Goal: Information Seeking & Learning: Learn about a topic

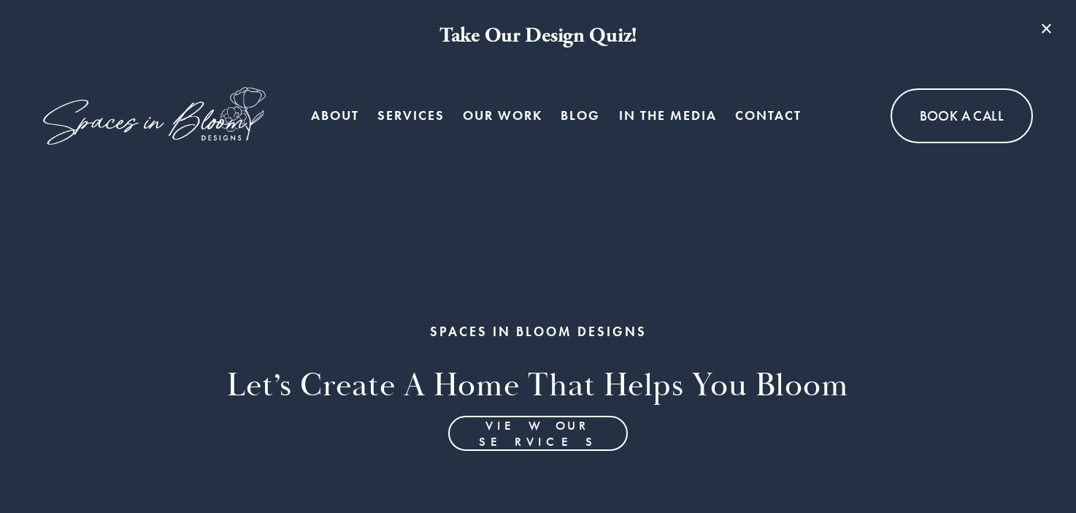
click at [592, 117] on link "Blog" at bounding box center [580, 115] width 39 height 29
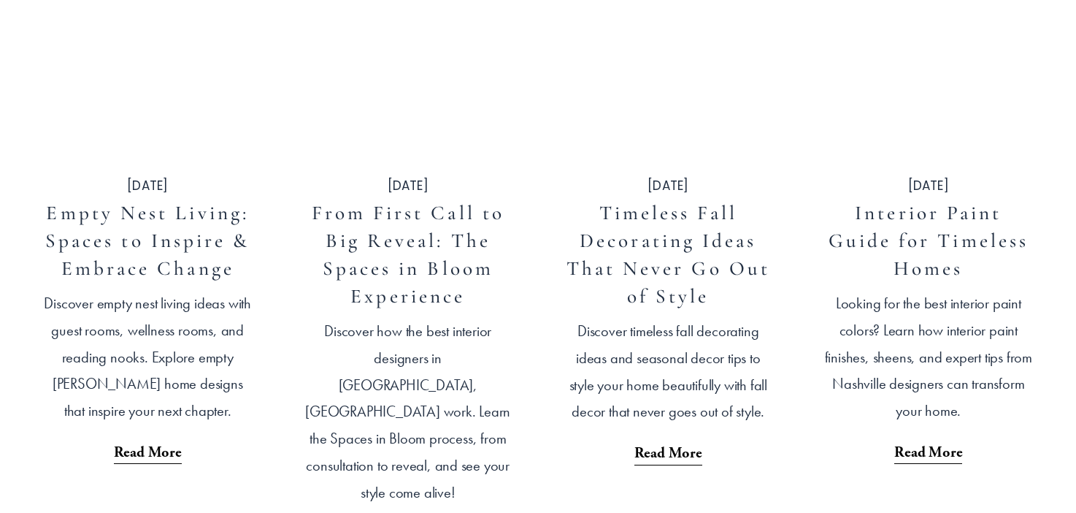
scroll to position [532, 0]
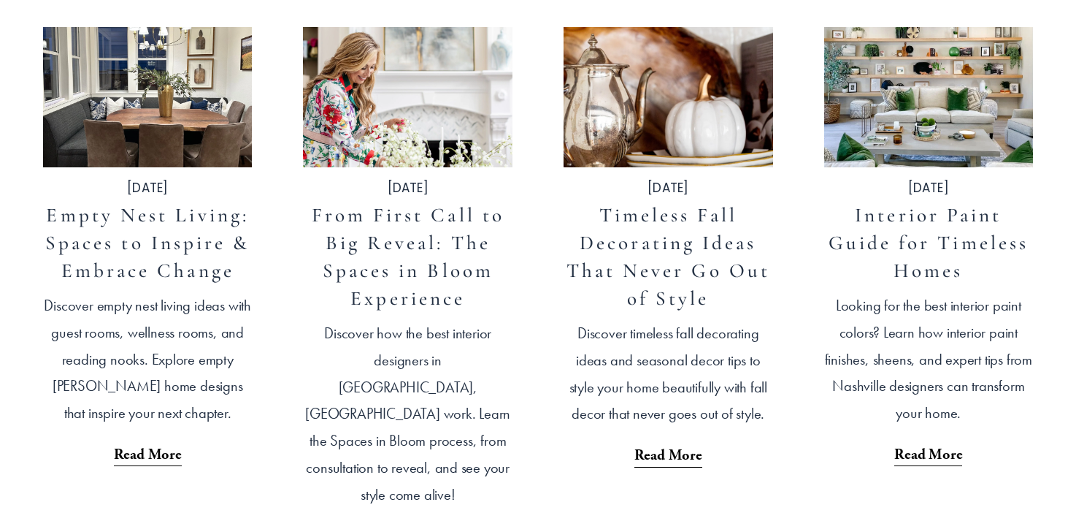
click at [146, 250] on link "Empty Nest Living: Spaces to Inspire & Embrace Change" at bounding box center [147, 243] width 205 height 80
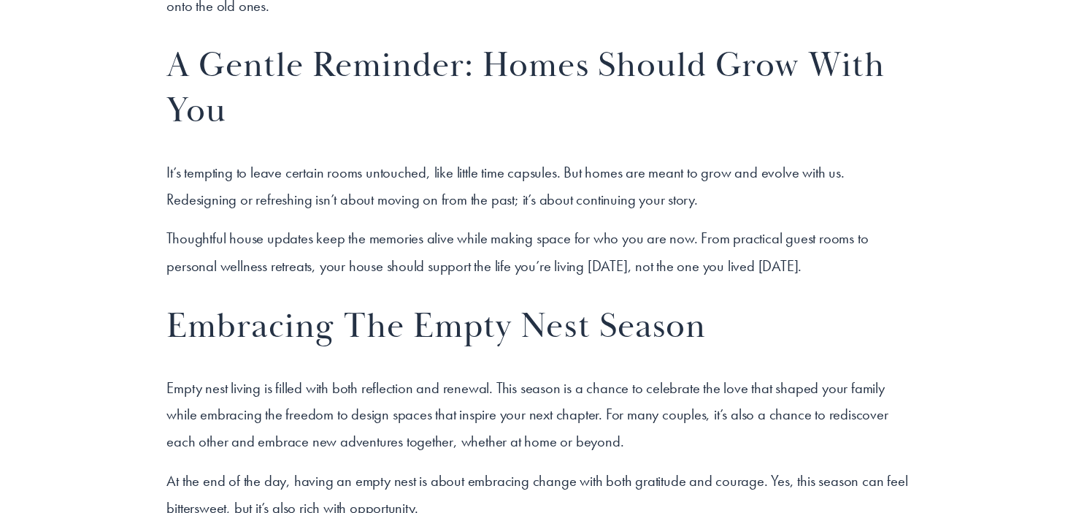
scroll to position [6736, 0]
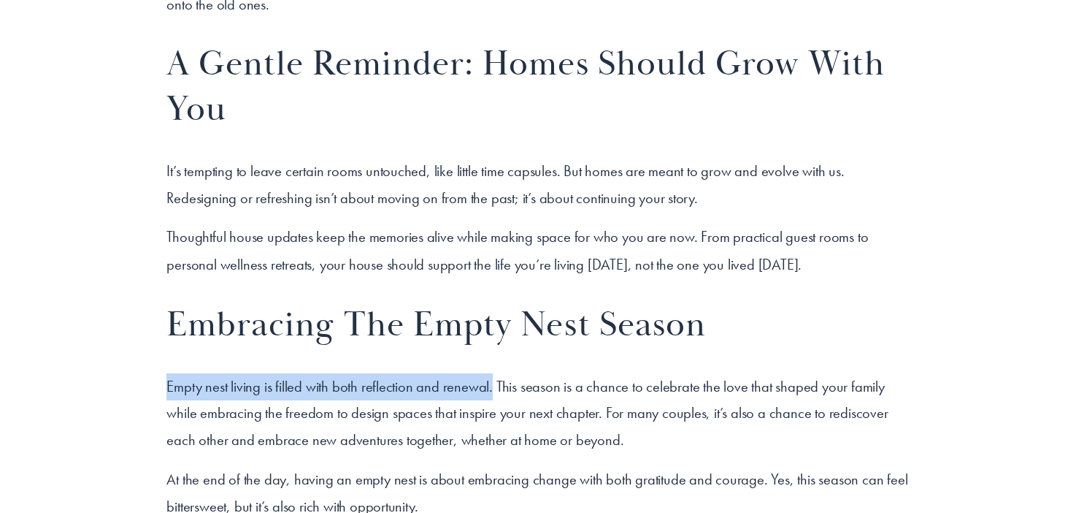
drag, startPoint x: 489, startPoint y: 358, endPoint x: 96, endPoint y: 351, distance: 392.2
copy p "Empty nest living is filled with both reflection and renewal."
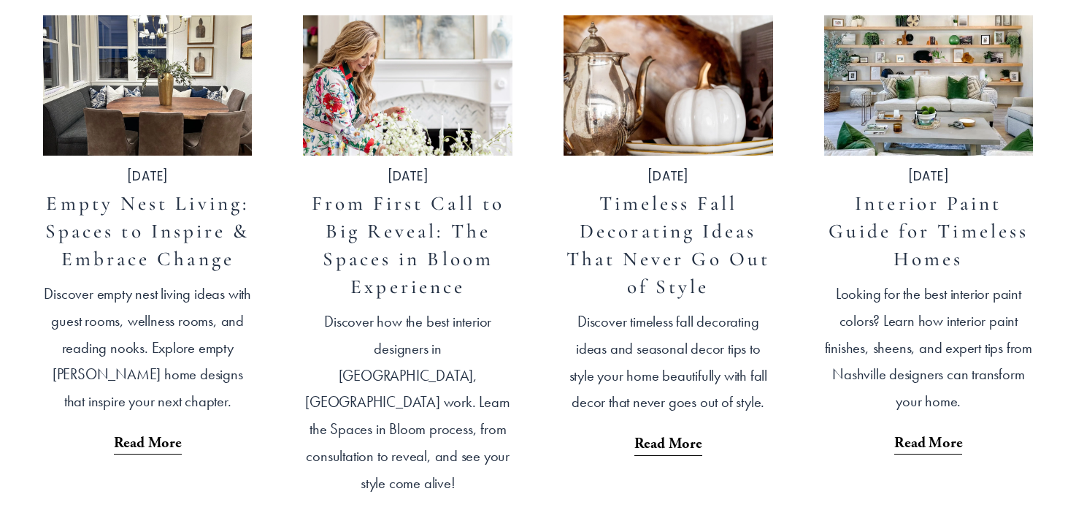
scroll to position [532, 0]
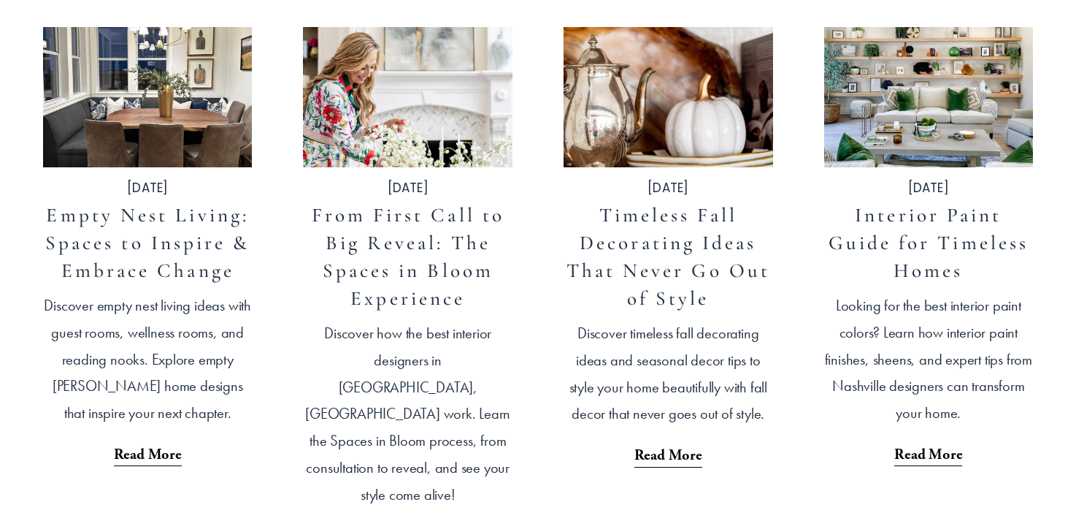
click at [394, 267] on link "From First Call to Big Reveal: The Spaces in Bloom Experience" at bounding box center [408, 256] width 193 height 107
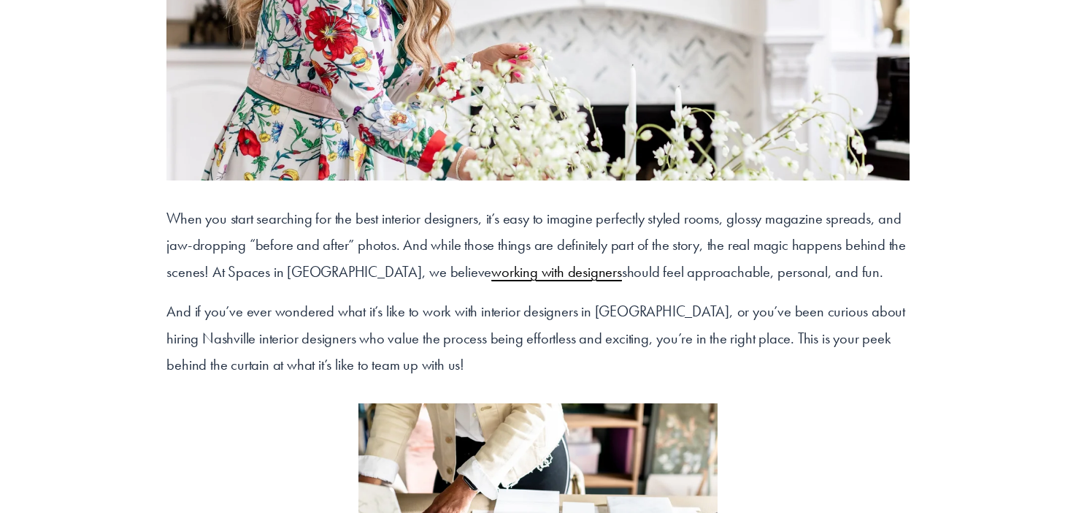
scroll to position [529, 0]
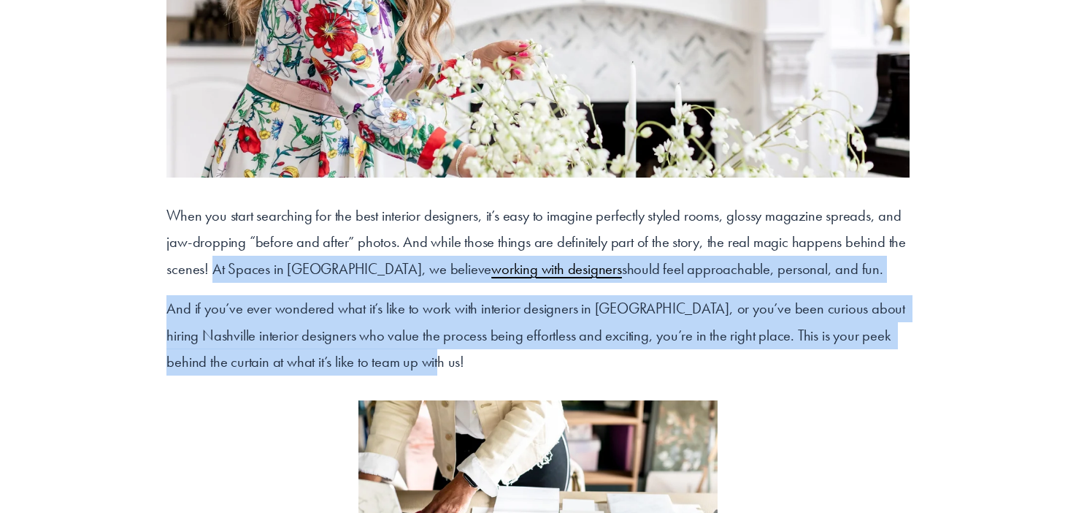
drag, startPoint x: 403, startPoint y: 364, endPoint x: 217, endPoint y: 278, distance: 205.5
click at [216, 277] on div "When you start searching for the best interior designers, it’s easy to imagine …" at bounding box center [538, 288] width 743 height 173
copy div "t Spaces in Bloom Designs, we believe working with designers should feel approa…"
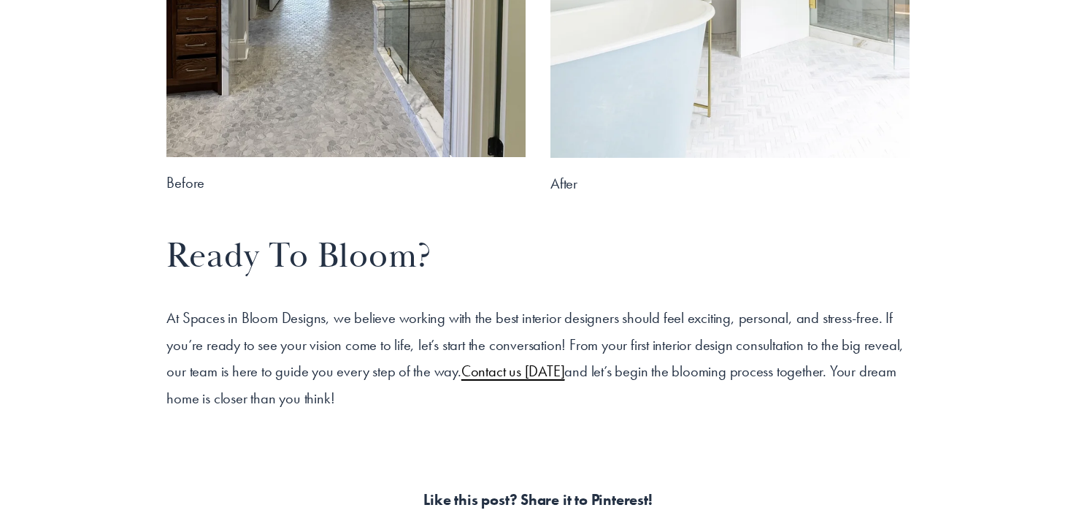
scroll to position [8002, 0]
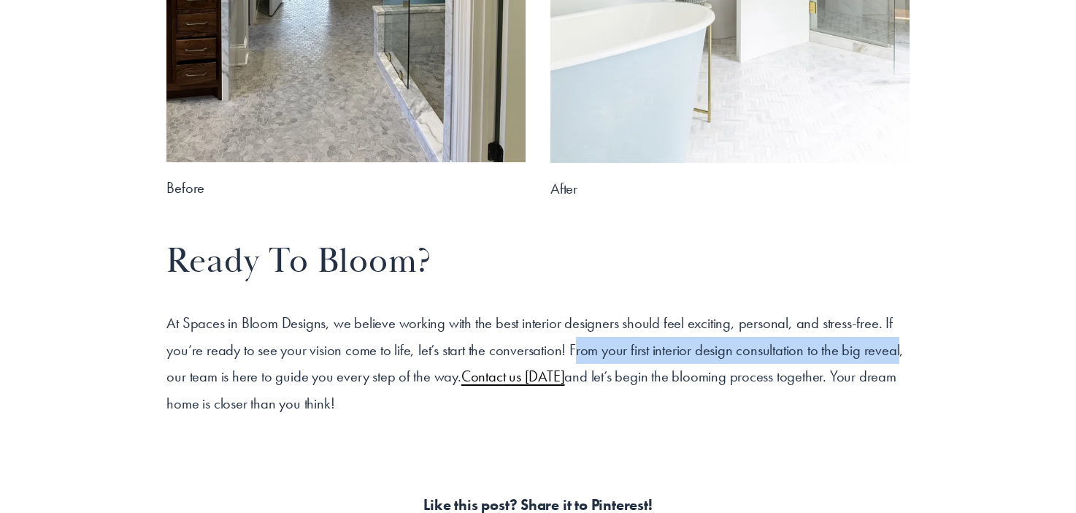
drag, startPoint x: 890, startPoint y: 352, endPoint x: 567, endPoint y: 349, distance: 322.8
click at [567, 349] on p "At Spaces in Bloom Designs, we believe working with the best interior designers…" at bounding box center [538, 363] width 743 height 107
copy p "rom your first interior design consultation to the big reveal"
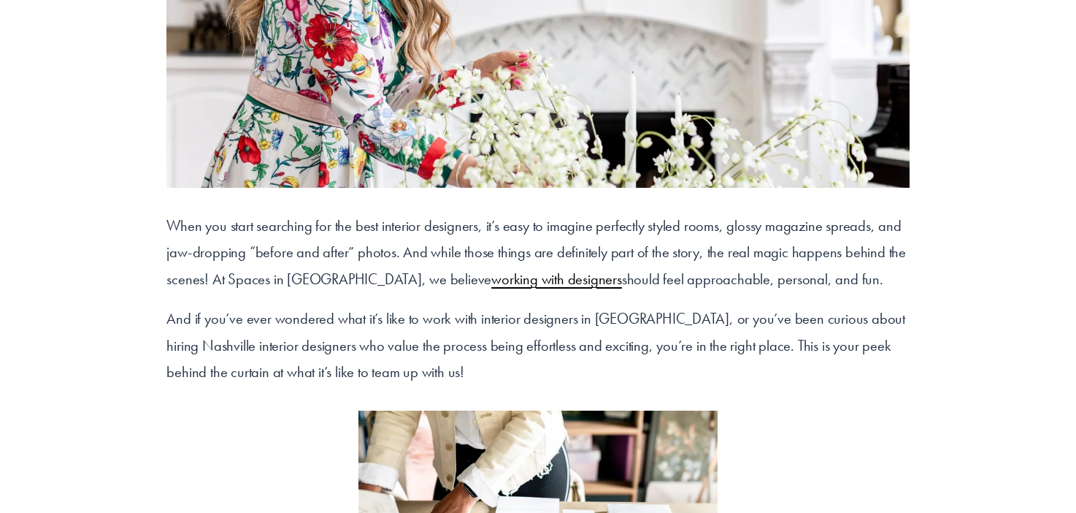
scroll to position [519, 0]
click at [827, 281] on p "When you start searching for the best interior designers, it’s easy to imagine …" at bounding box center [538, 252] width 743 height 80
